Goal: Find specific page/section: Find specific page/section

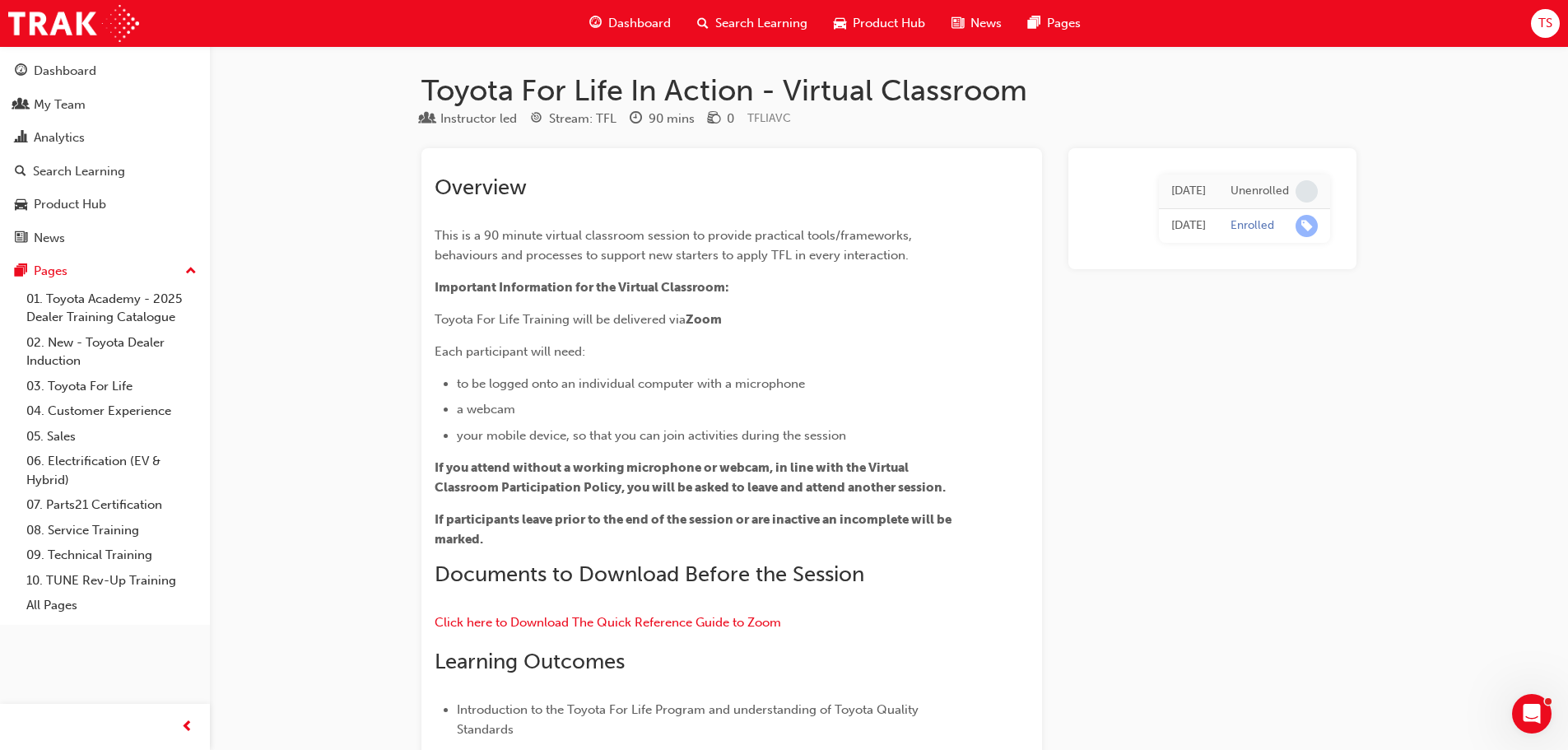
click at [726, 22] on span "Search Learning" at bounding box center [761, 23] width 92 height 19
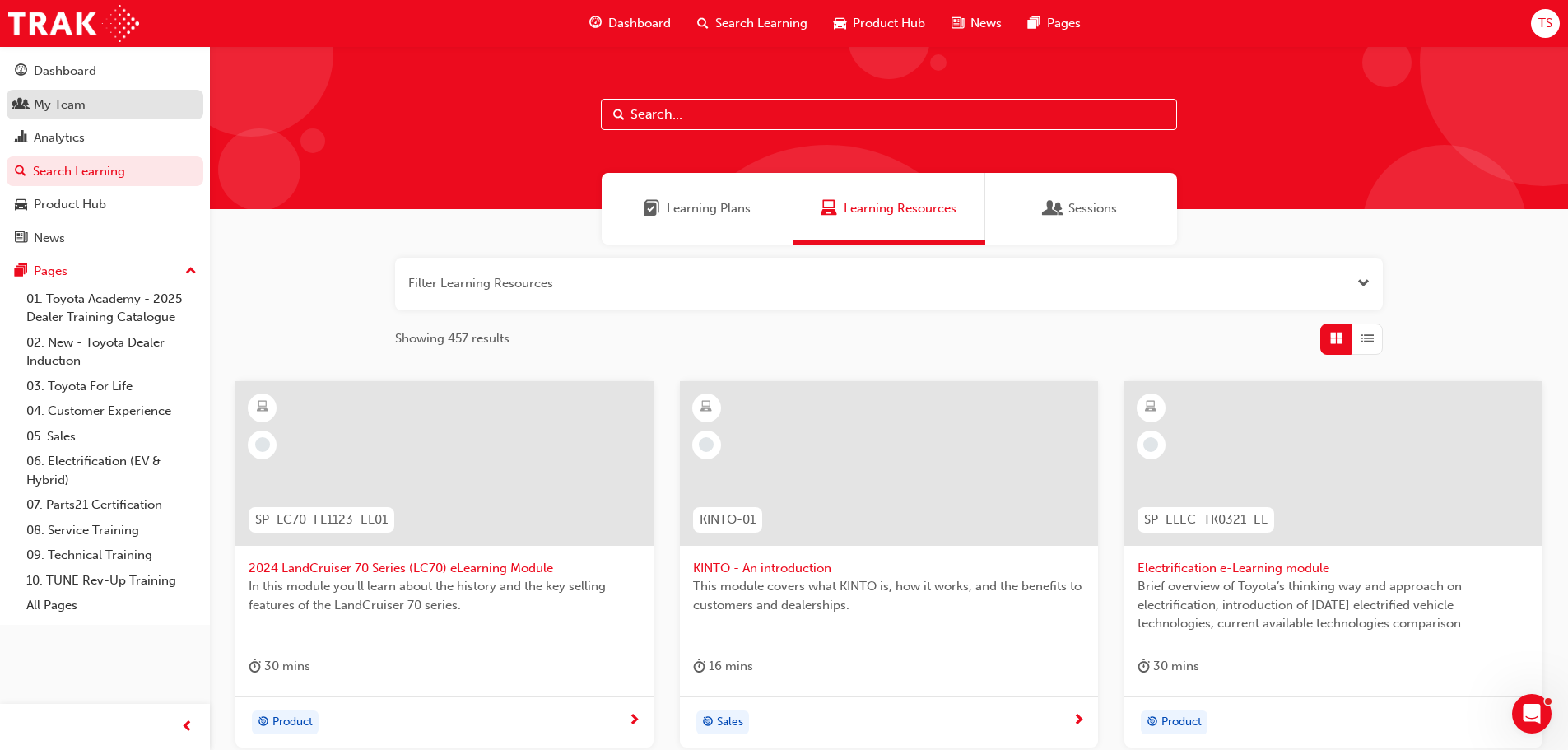
click at [43, 93] on link "My Team" at bounding box center [104, 105] width 196 height 31
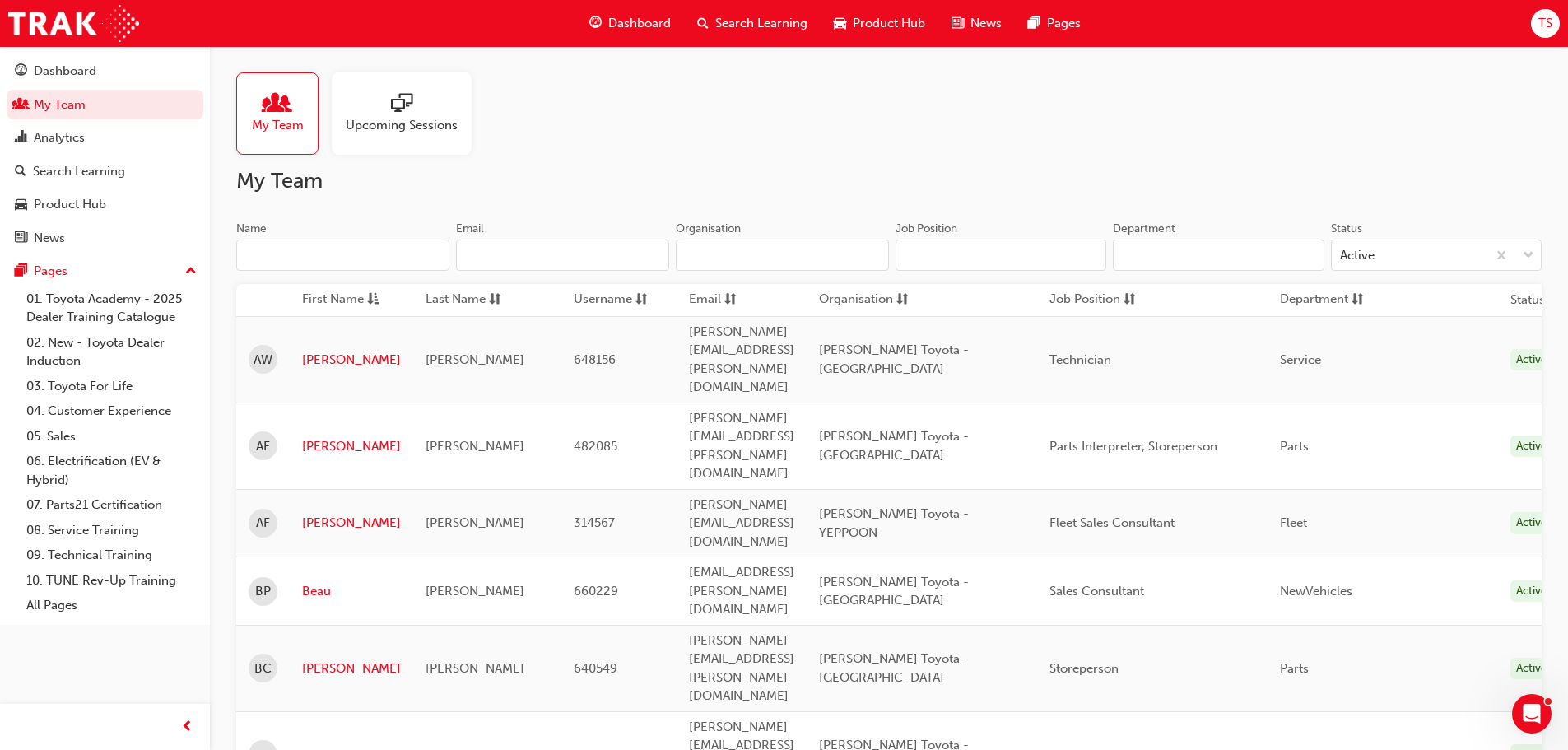
click at [287, 261] on input "Name" at bounding box center [343, 255] width 213 height 31
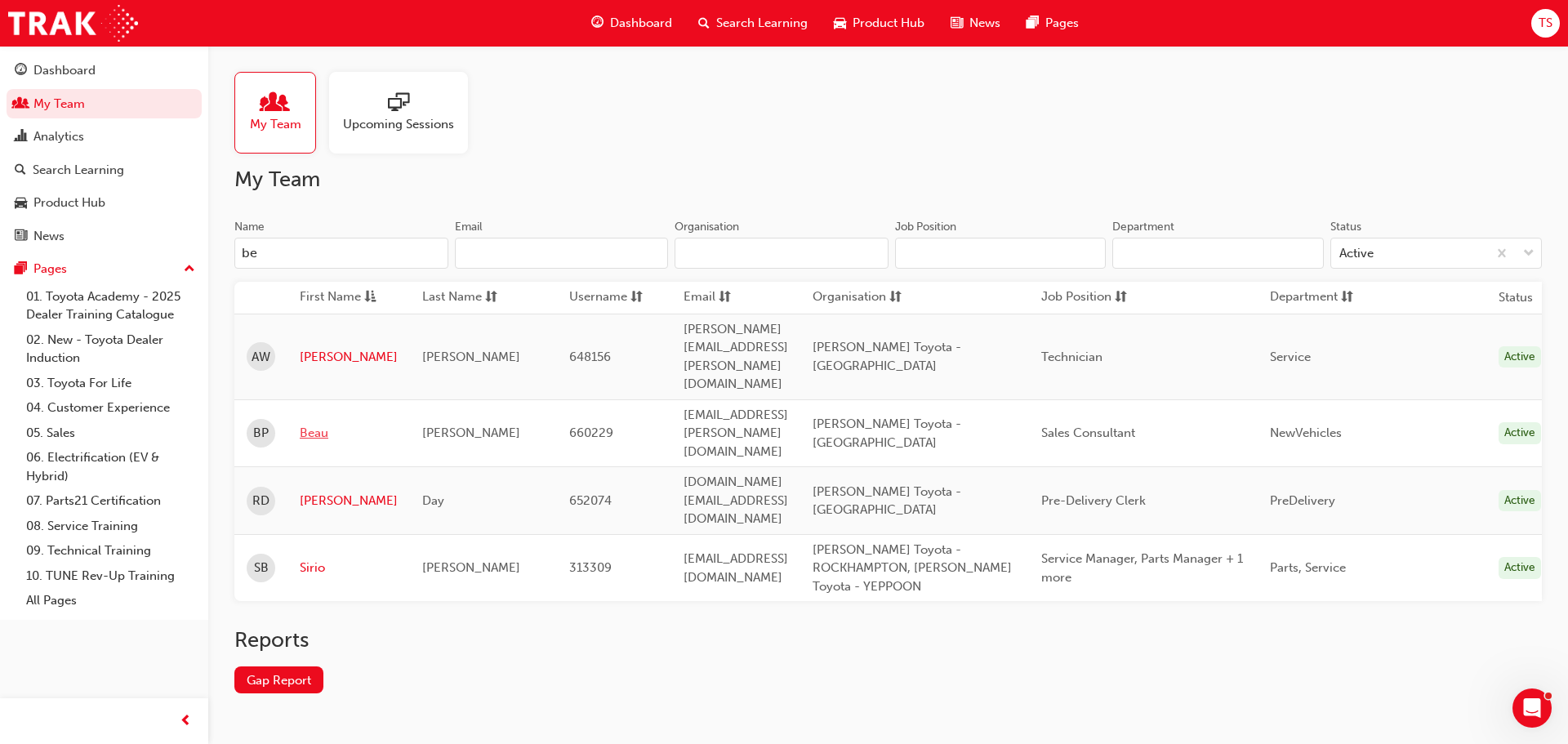
type input "be"
drag, startPoint x: 327, startPoint y: 379, endPoint x: 336, endPoint y: 365, distance: 16.6
click at [327, 424] on link "Beau" at bounding box center [349, 433] width 98 height 19
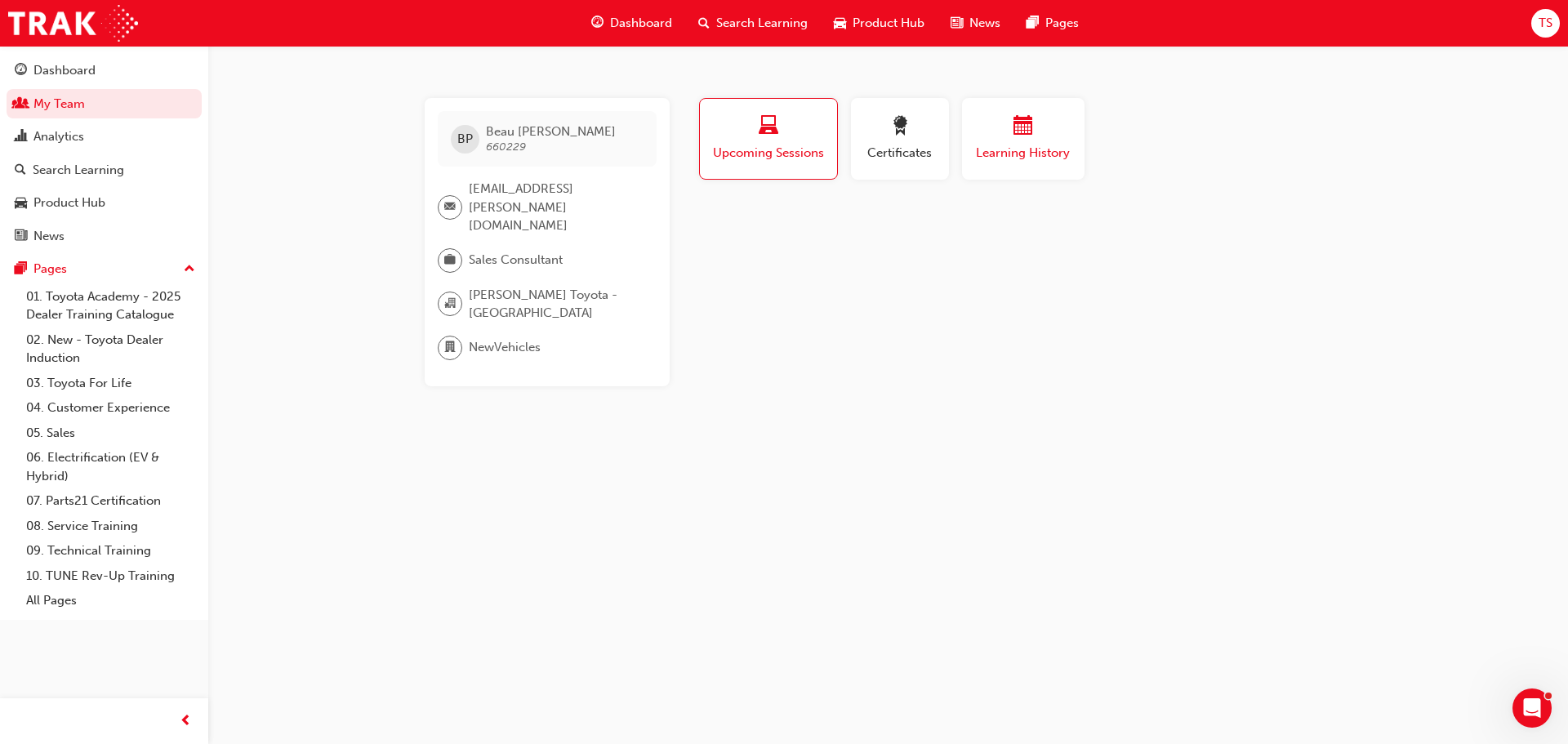
click at [1029, 133] on span "calendar-icon" at bounding box center [1023, 126] width 20 height 22
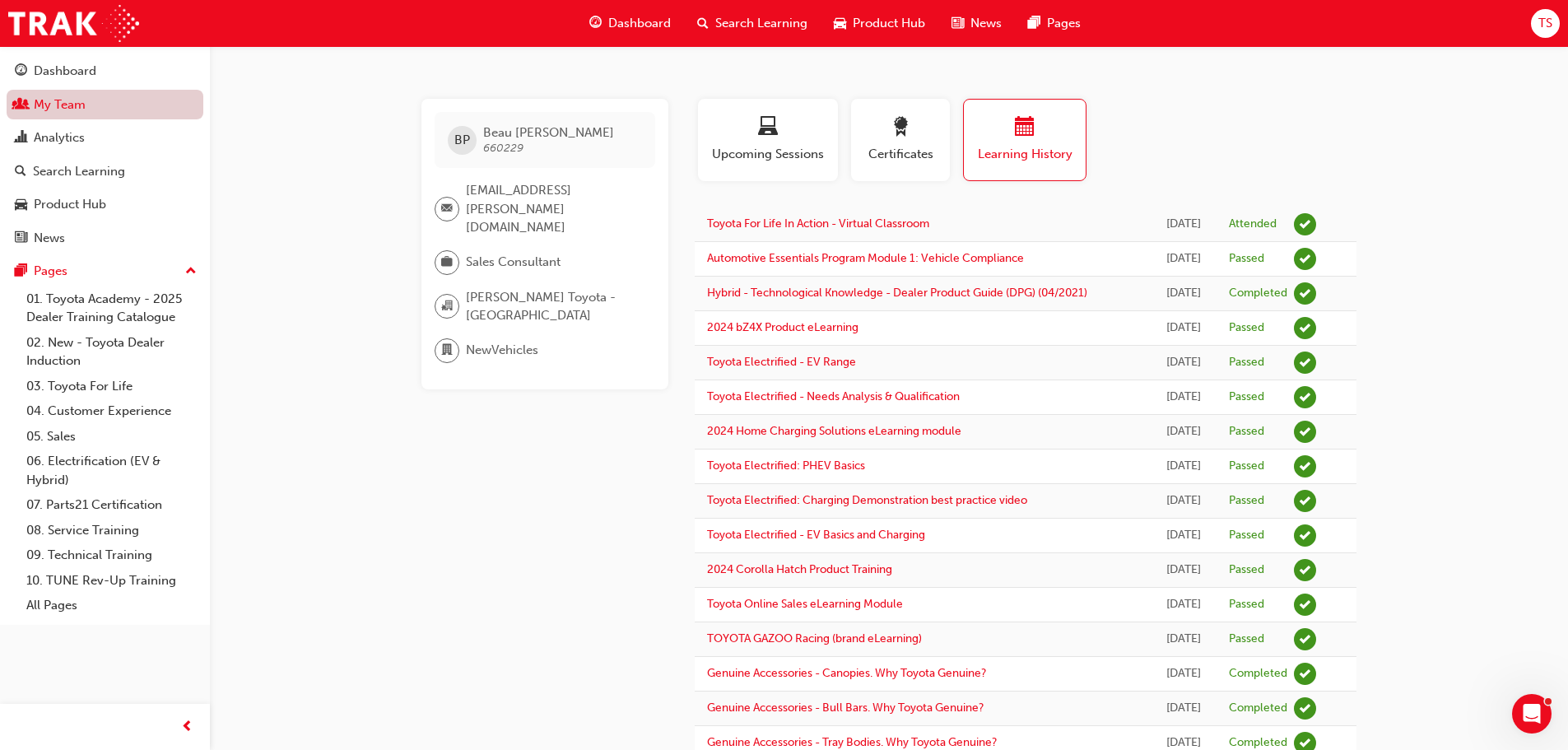
click at [105, 104] on link "My Team" at bounding box center [104, 105] width 196 height 31
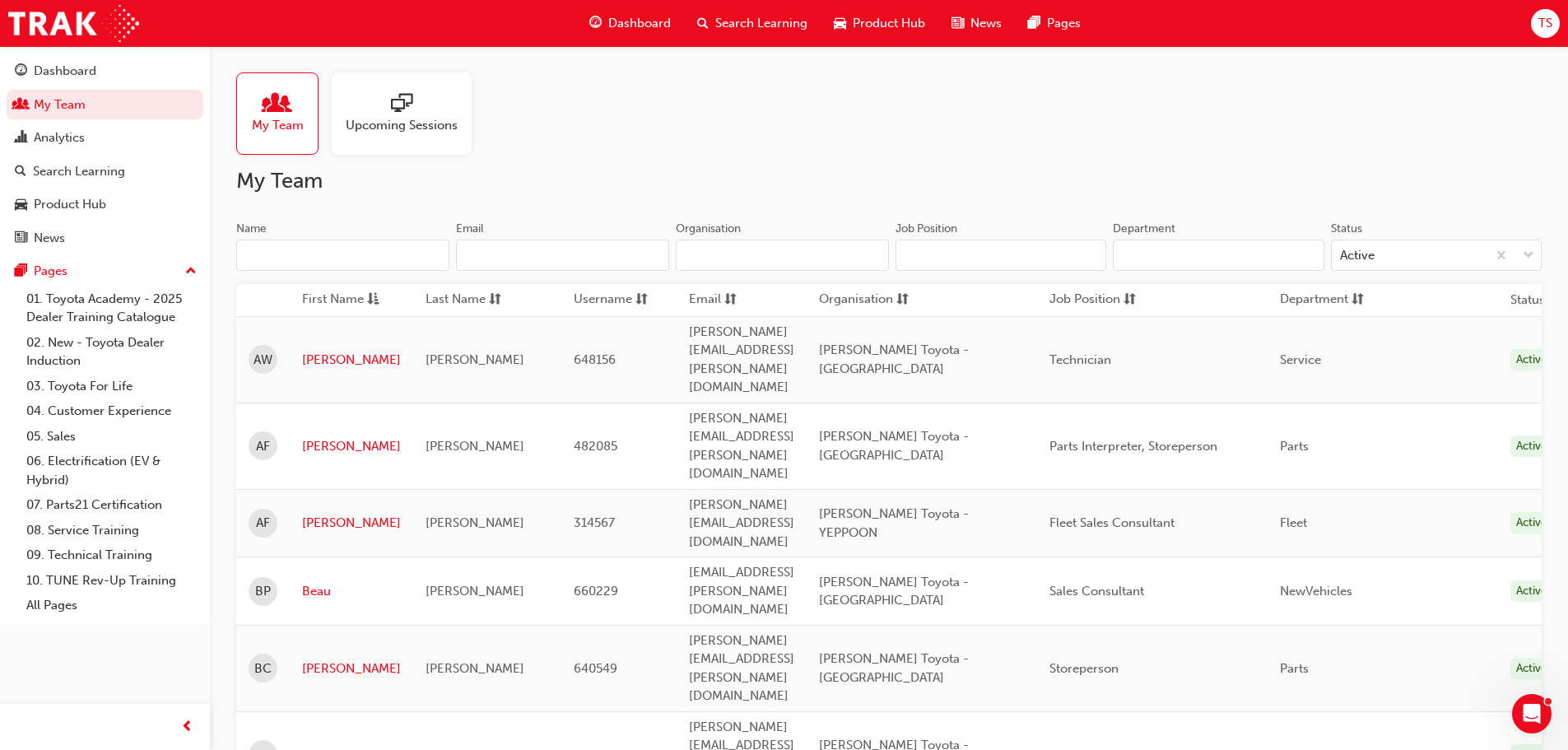
click at [610, 31] on span "Dashboard" at bounding box center [640, 23] width 63 height 19
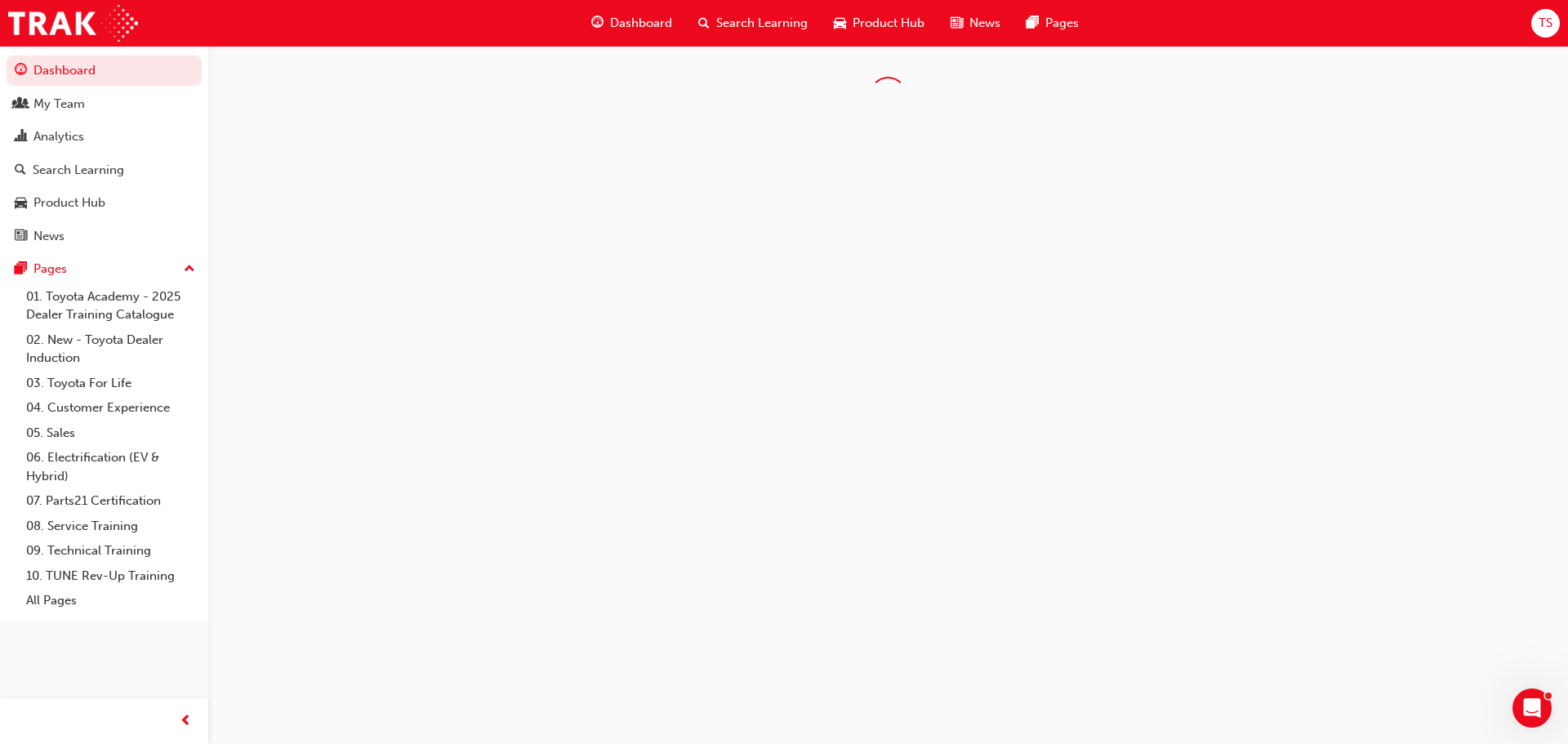
click at [634, 20] on span "Dashboard" at bounding box center [641, 23] width 62 height 19
